Goal: Navigation & Orientation: Go to known website

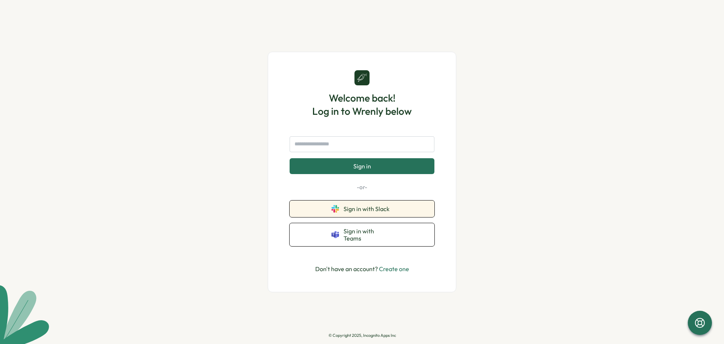
click at [353, 211] on span "Sign in with Slack" at bounding box center [368, 208] width 49 height 7
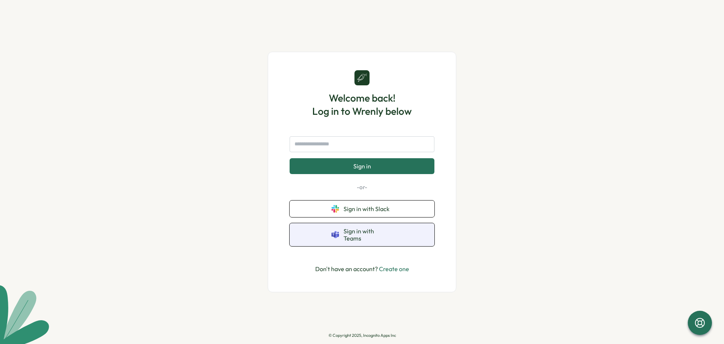
click at [367, 233] on span "Sign in with Teams" at bounding box center [368, 234] width 49 height 14
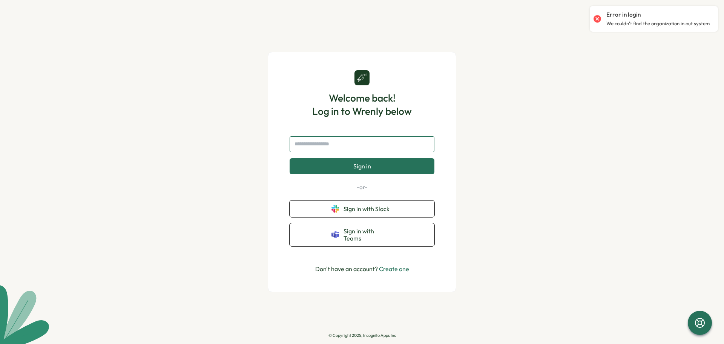
click at [339, 146] on input "text" at bounding box center [362, 144] width 145 height 16
